Goal: Information Seeking & Learning: Check status

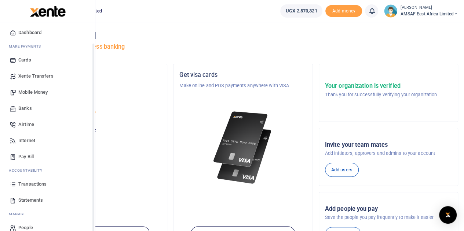
scroll to position [30, 0]
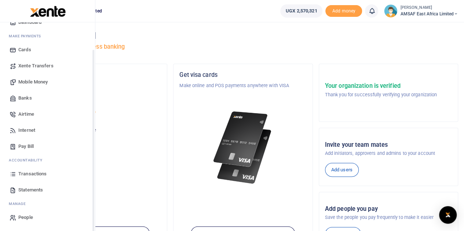
click at [48, 174] on link "Transactions" at bounding box center [47, 174] width 83 height 16
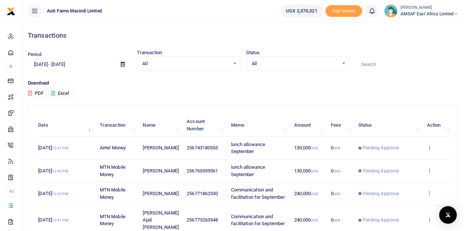
click at [124, 66] on icon at bounding box center [123, 64] width 4 height 5
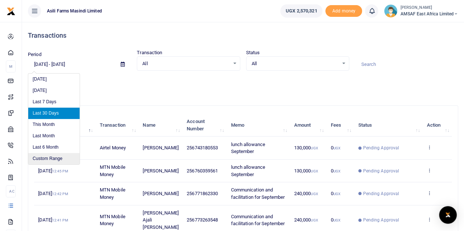
click at [56, 160] on li "Custom Range" at bounding box center [53, 158] width 51 height 11
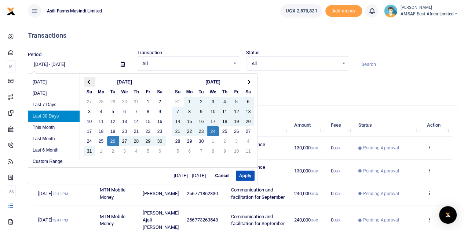
click at [90, 82] on th at bounding box center [90, 82] width 12 height 10
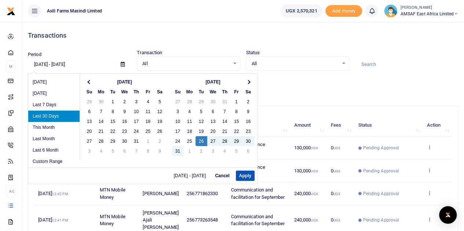
click at [90, 82] on th at bounding box center [90, 82] width 12 height 10
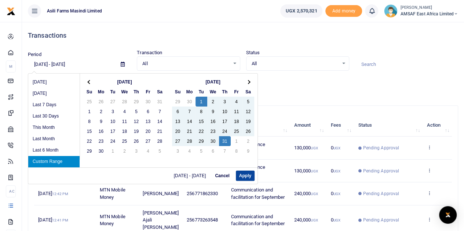
click at [248, 173] on button "Apply" at bounding box center [245, 176] width 19 height 10
type input "07/01/2025 - 07/31/2025"
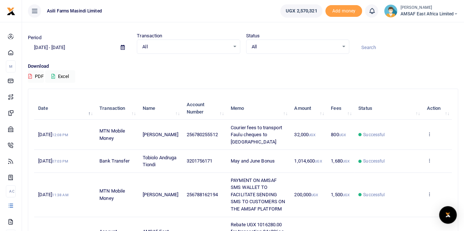
scroll to position [12, 0]
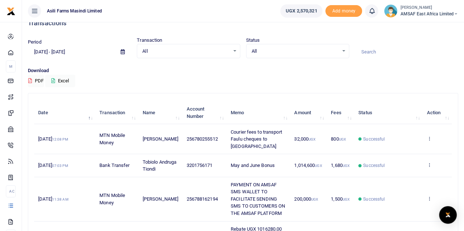
click at [387, 51] on input at bounding box center [406, 52] width 103 height 12
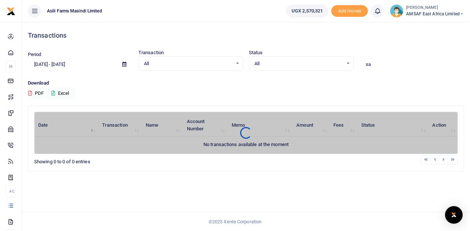
type input "s"
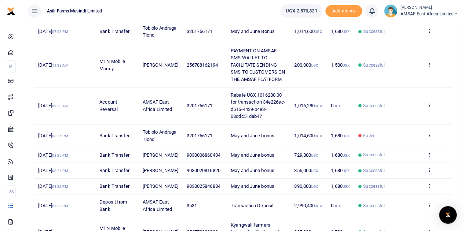
scroll to position [233, 0]
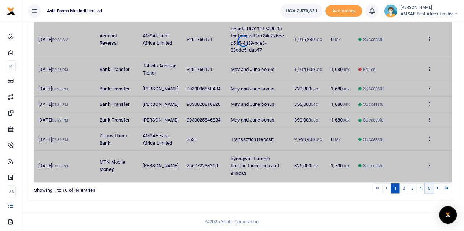
click at [429, 189] on link "5" at bounding box center [429, 189] width 9 height 10
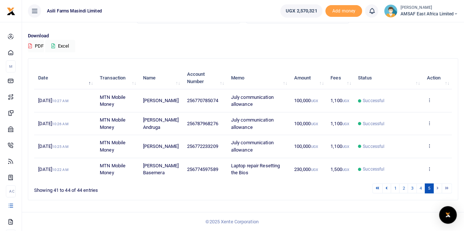
scroll to position [45, 0]
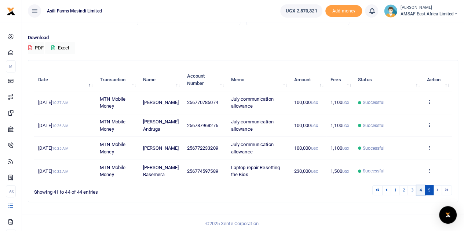
click at [421, 190] on link "4" at bounding box center [420, 191] width 9 height 10
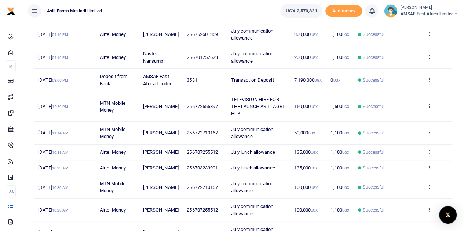
scroll to position [182, 0]
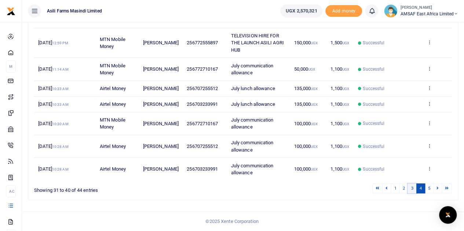
click at [412, 190] on link "3" at bounding box center [412, 189] width 9 height 10
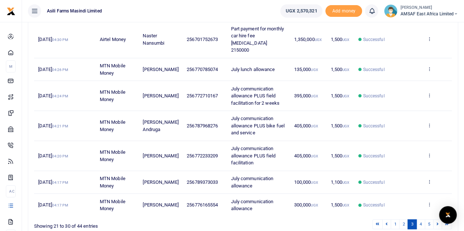
scroll to position [204, 0]
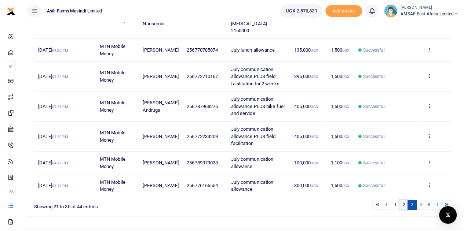
click at [406, 200] on link "2" at bounding box center [403, 205] width 9 height 10
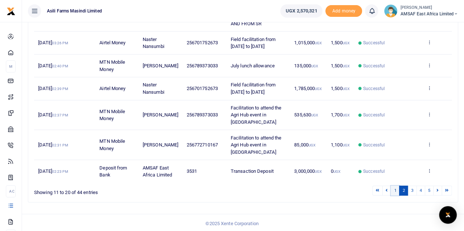
click at [398, 188] on link "1" at bounding box center [395, 191] width 9 height 10
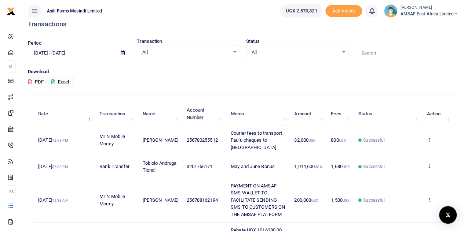
scroll to position [0, 0]
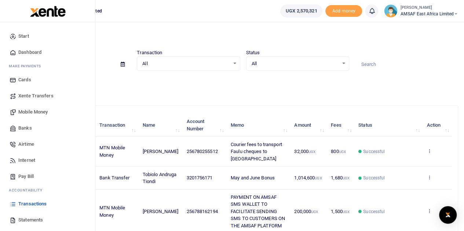
click at [28, 36] on span "Start" at bounding box center [23, 36] width 11 height 7
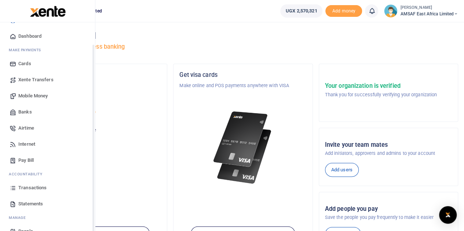
scroll to position [30, 0]
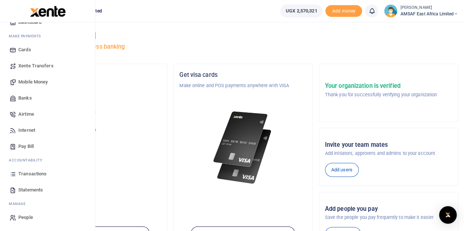
click at [26, 174] on span "Transactions" at bounding box center [32, 174] width 28 height 7
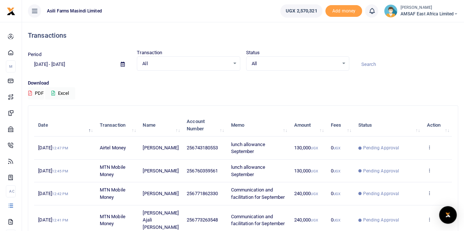
click at [368, 63] on input at bounding box center [406, 64] width 103 height 12
click at [120, 65] on span at bounding box center [122, 64] width 17 height 12
click at [123, 65] on icon at bounding box center [123, 64] width 4 height 5
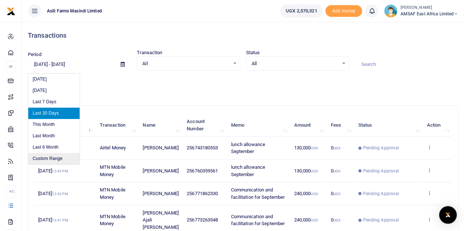
click at [57, 157] on li "Custom Range" at bounding box center [53, 158] width 51 height 11
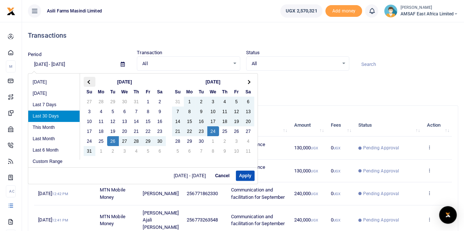
click at [86, 81] on th at bounding box center [90, 82] width 12 height 10
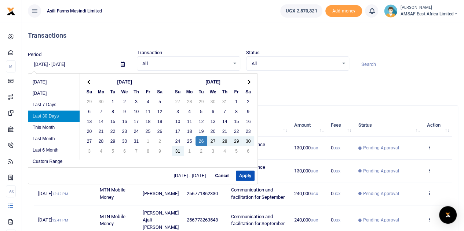
click at [86, 81] on th at bounding box center [90, 82] width 12 height 10
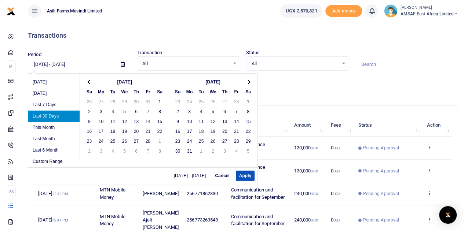
click at [86, 81] on th at bounding box center [90, 82] width 12 height 10
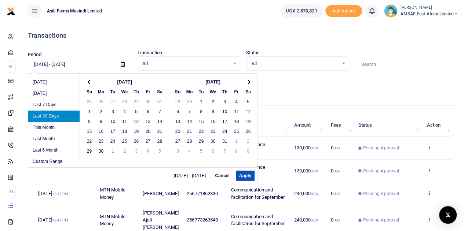
click at [86, 81] on th at bounding box center [90, 82] width 12 height 10
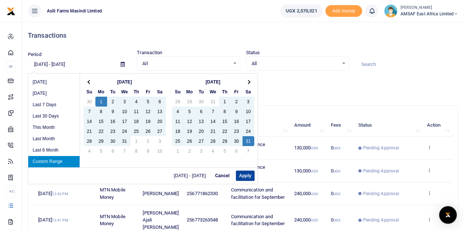
click at [244, 172] on button "Apply" at bounding box center [245, 176] width 19 height 10
type input "07/01/2024 - 08/31/2024"
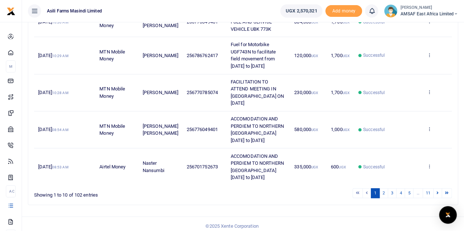
scroll to position [318, 0]
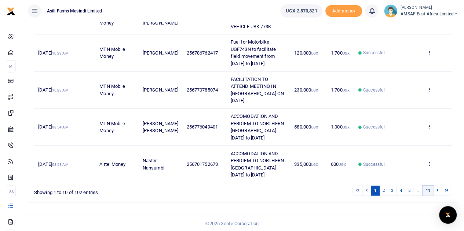
click at [428, 190] on link "11" at bounding box center [428, 191] width 11 height 10
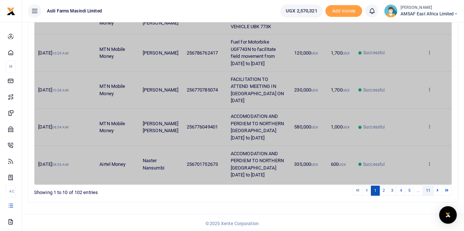
scroll to position [0, 0]
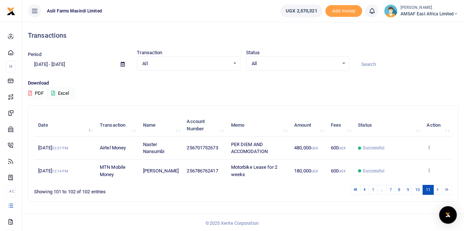
click at [436, 189] on li at bounding box center [438, 190] width 8 height 10
click at [418, 191] on link "10" at bounding box center [417, 190] width 11 height 10
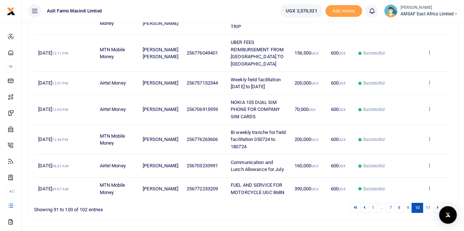
scroll to position [233, 0]
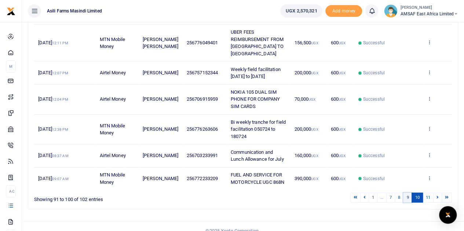
click at [409, 193] on link "9" at bounding box center [407, 198] width 9 height 10
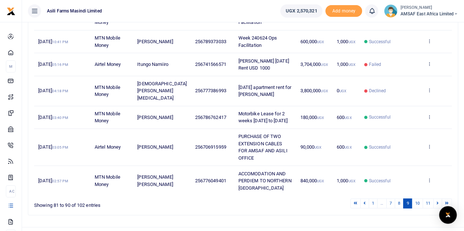
scroll to position [211, 0]
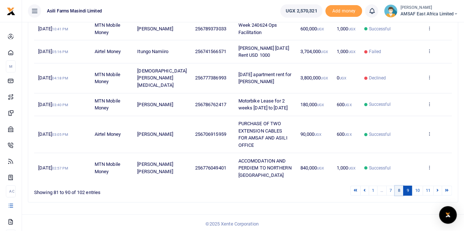
click at [401, 190] on link "8" at bounding box center [399, 191] width 9 height 10
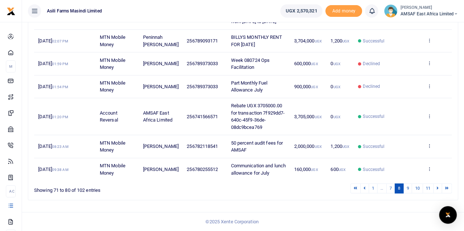
scroll to position [275, 0]
click at [391, 192] on link "7" at bounding box center [390, 189] width 9 height 10
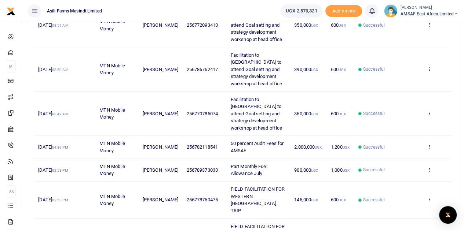
scroll to position [246, 0]
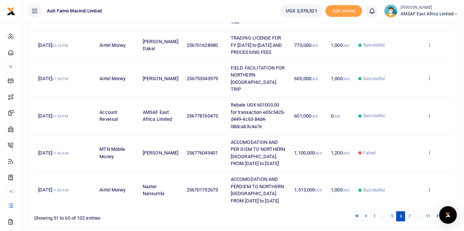
scroll to position [297, 0]
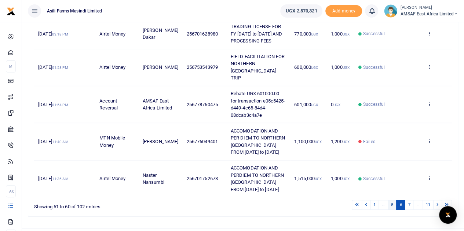
click at [390, 200] on link "5" at bounding box center [392, 205] width 9 height 10
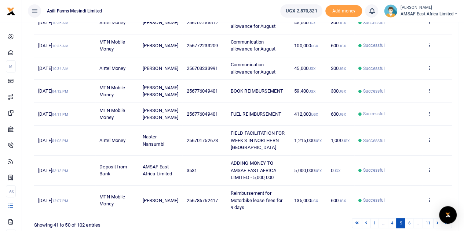
scroll to position [225, 0]
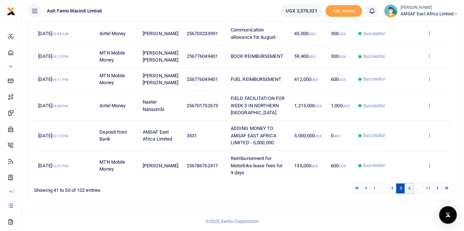
click at [412, 190] on link "6" at bounding box center [409, 189] width 9 height 10
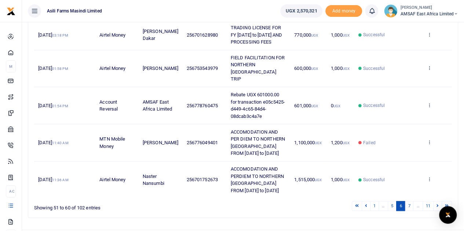
scroll to position [297, 0]
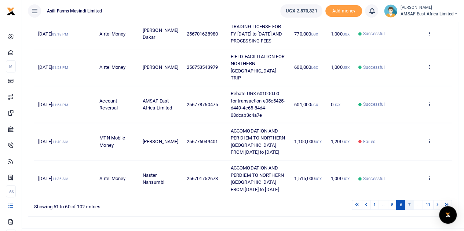
click at [411, 200] on link "7" at bounding box center [409, 205] width 9 height 10
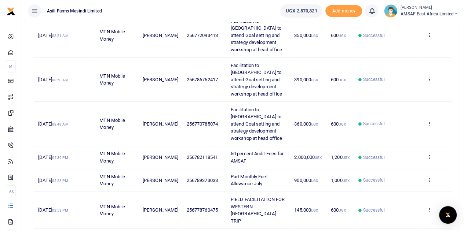
scroll to position [246, 0]
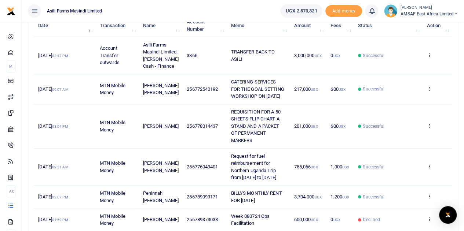
scroll to position [63, 0]
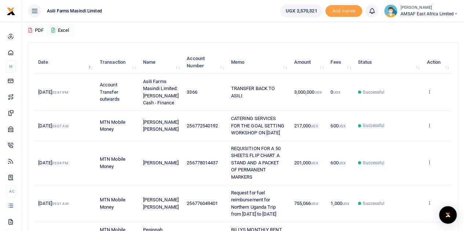
click at [153, 128] on td "Sarah Juliet Akera" at bounding box center [161, 126] width 44 height 30
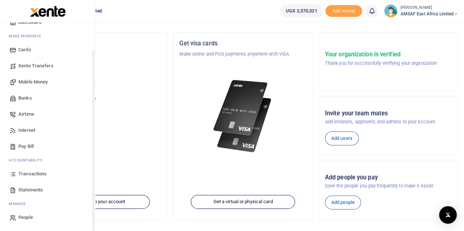
scroll to position [110, 0]
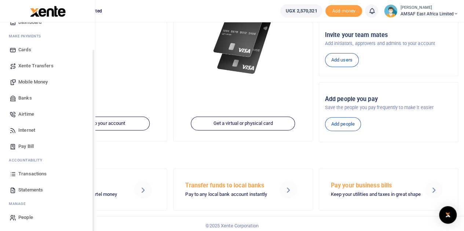
click at [28, 174] on span "Transactions" at bounding box center [32, 174] width 28 height 7
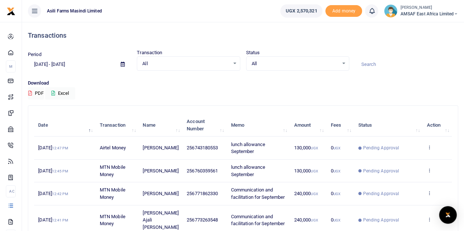
click at [124, 63] on icon at bounding box center [123, 64] width 4 height 5
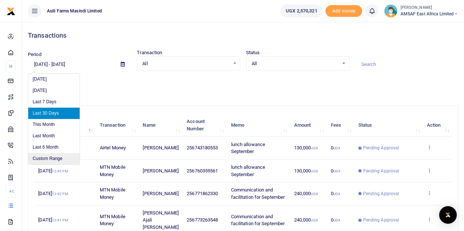
click at [52, 159] on li "Custom Range" at bounding box center [53, 158] width 51 height 11
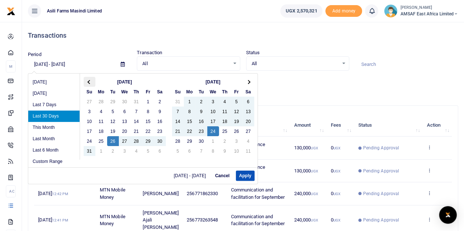
click at [90, 82] on span at bounding box center [89, 82] width 4 height 4
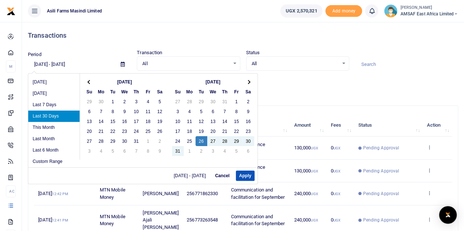
click at [90, 82] on span at bounding box center [89, 82] width 4 height 4
click at [90, 81] on span at bounding box center [89, 82] width 4 height 4
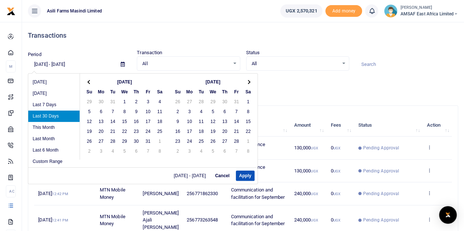
click at [90, 81] on span at bounding box center [89, 82] width 4 height 4
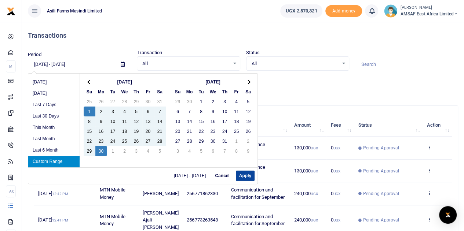
click at [246, 175] on button "Apply" at bounding box center [245, 176] width 19 height 10
type input "09/01/2024 - 09/30/2024"
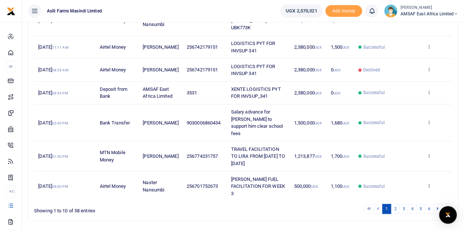
scroll to position [211, 0]
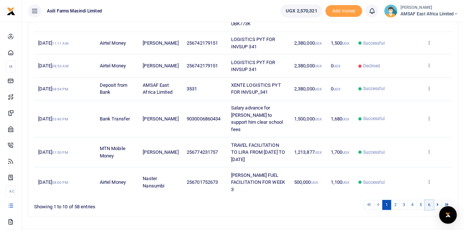
click at [431, 200] on link "6" at bounding box center [429, 205] width 9 height 10
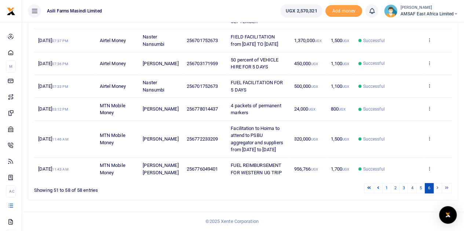
scroll to position [180, 0]
click at [421, 190] on link "5" at bounding box center [420, 188] width 9 height 10
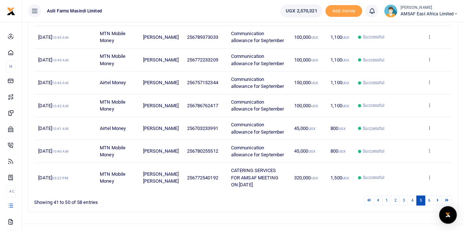
click at [432, 182] on td "View details Send again" at bounding box center [437, 178] width 29 height 30
click at [428, 180] on icon at bounding box center [429, 177] width 5 height 5
click at [407, 155] on link "View details" at bounding box center [402, 150] width 58 height 10
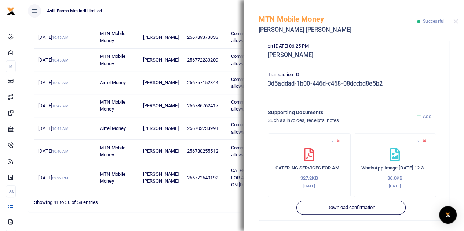
scroll to position [196, 0]
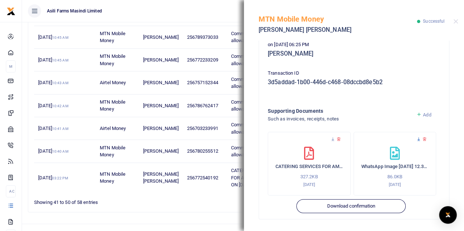
click at [416, 139] on icon at bounding box center [418, 139] width 5 height 5
